Goal: Find specific page/section: Find specific page/section

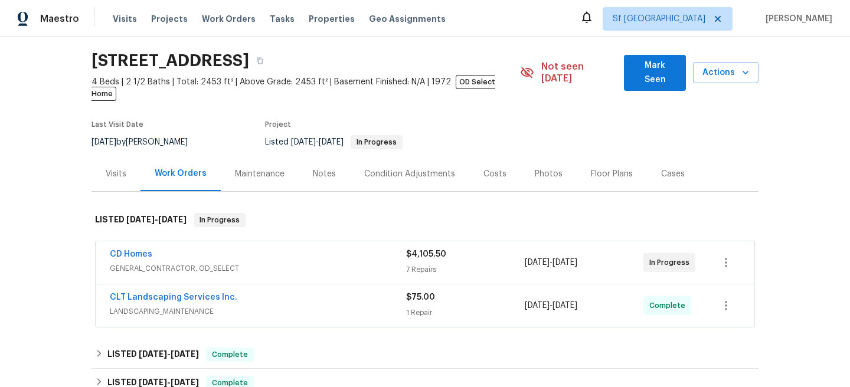
click at [313, 249] on div "CD Homes" at bounding box center [258, 256] width 296 height 14
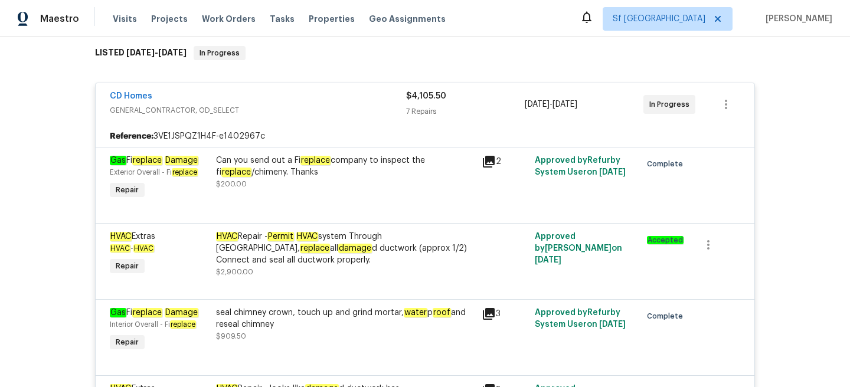
scroll to position [198, 0]
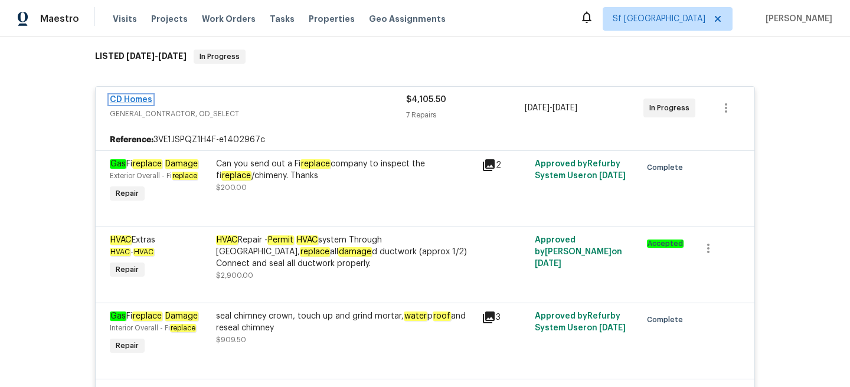
click at [146, 96] on link "CD Homes" at bounding box center [131, 100] width 43 height 8
